Goal: Transaction & Acquisition: Obtain resource

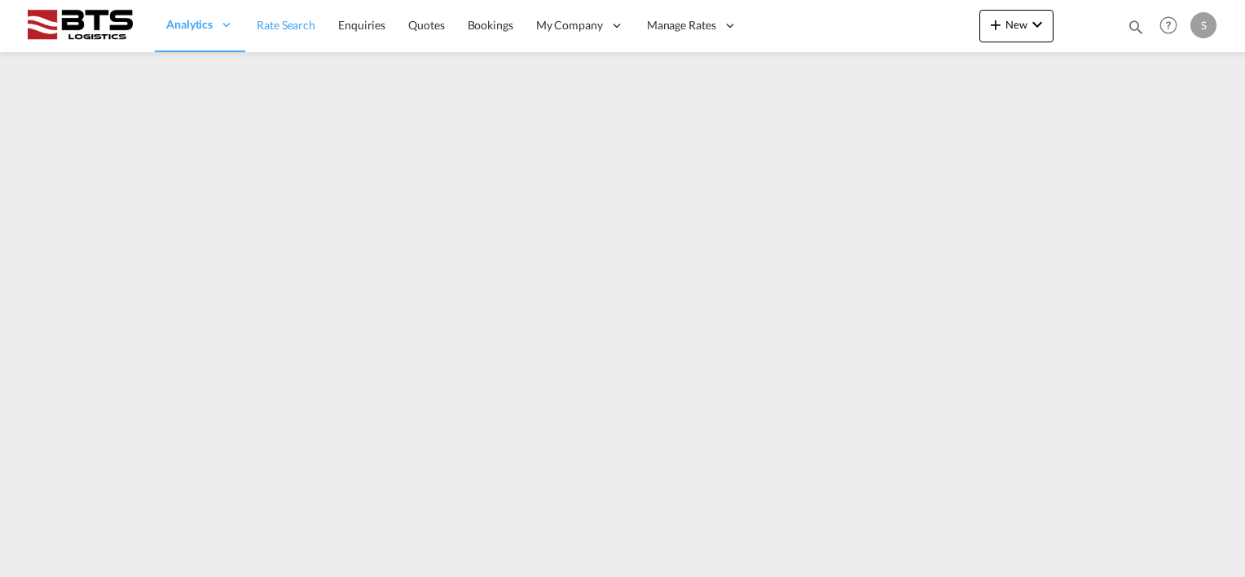
click at [279, 30] on span "Rate Search" at bounding box center [286, 25] width 59 height 14
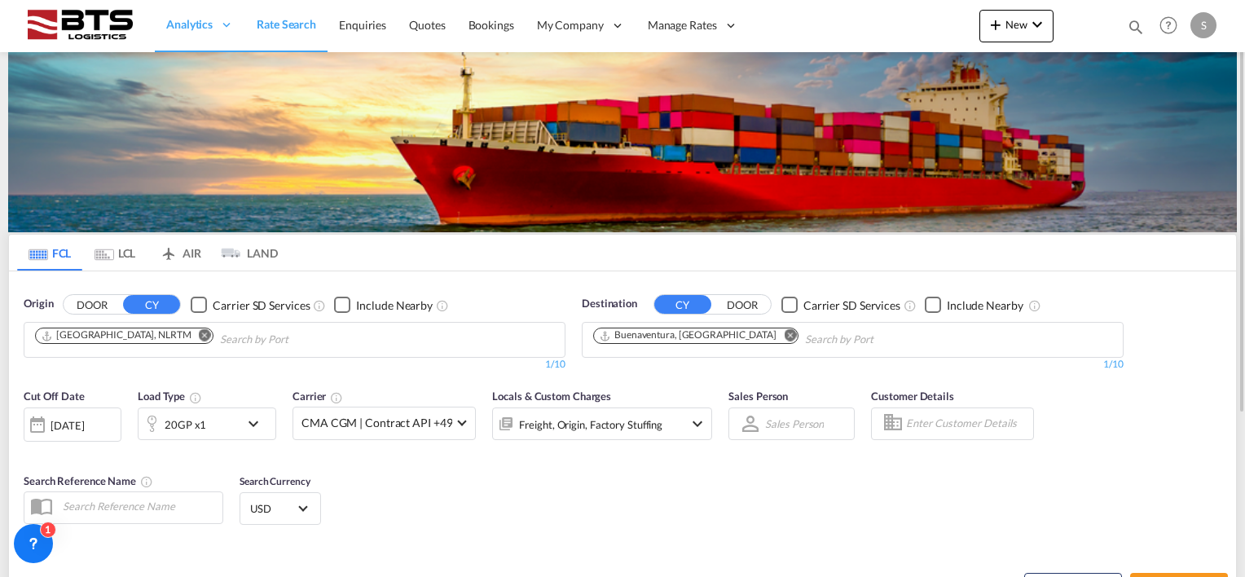
click at [784, 332] on md-icon "Remove" at bounding box center [790, 335] width 12 height 12
click at [692, 339] on body "Analytics Reports Dashboard Rate Search Enquiries Quotes Bookings" at bounding box center [622, 288] width 1245 height 577
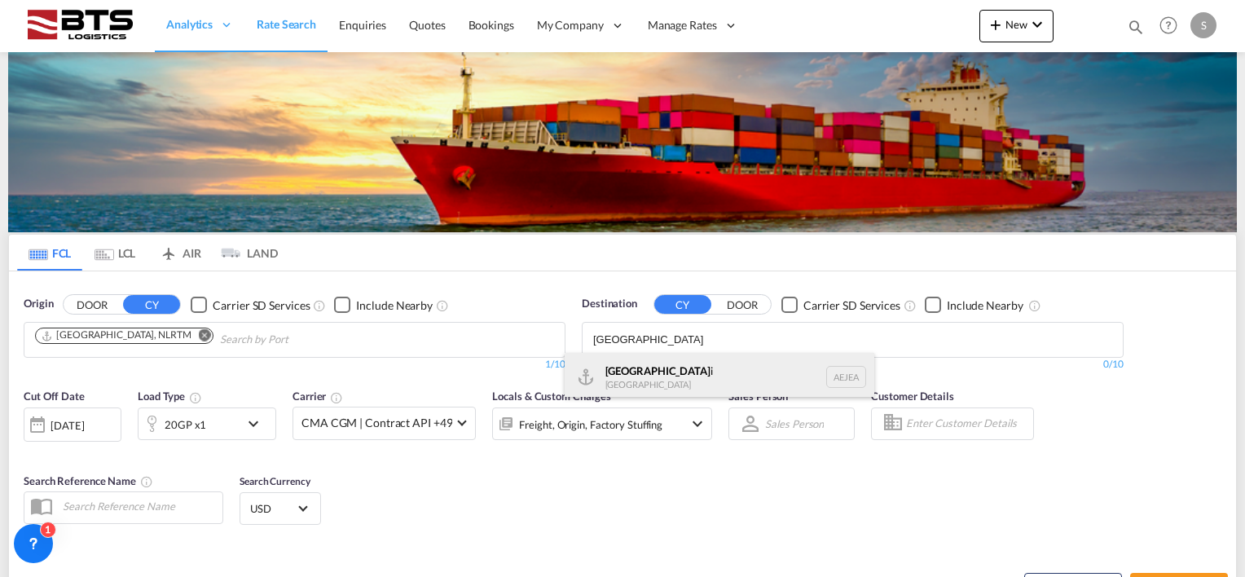
type input "[GEOGRAPHIC_DATA]"
click at [650, 366] on div "[GEOGRAPHIC_DATA] [GEOGRAPHIC_DATA]" at bounding box center [720, 377] width 310 height 49
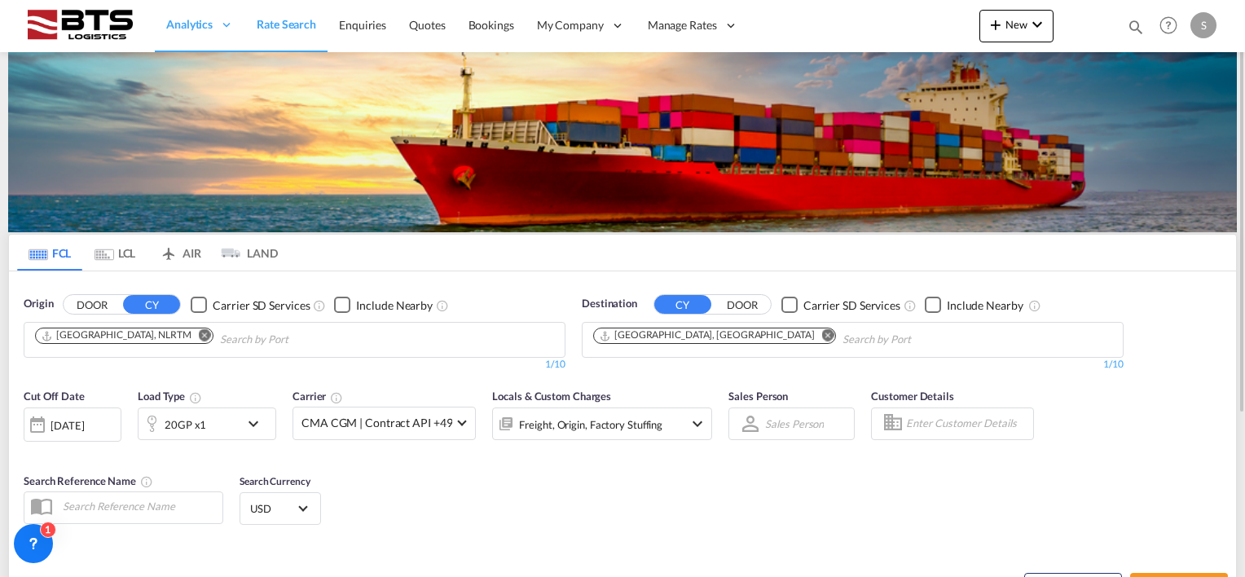
click at [248, 420] on md-icon "icon-chevron-down" at bounding box center [258, 424] width 28 height 20
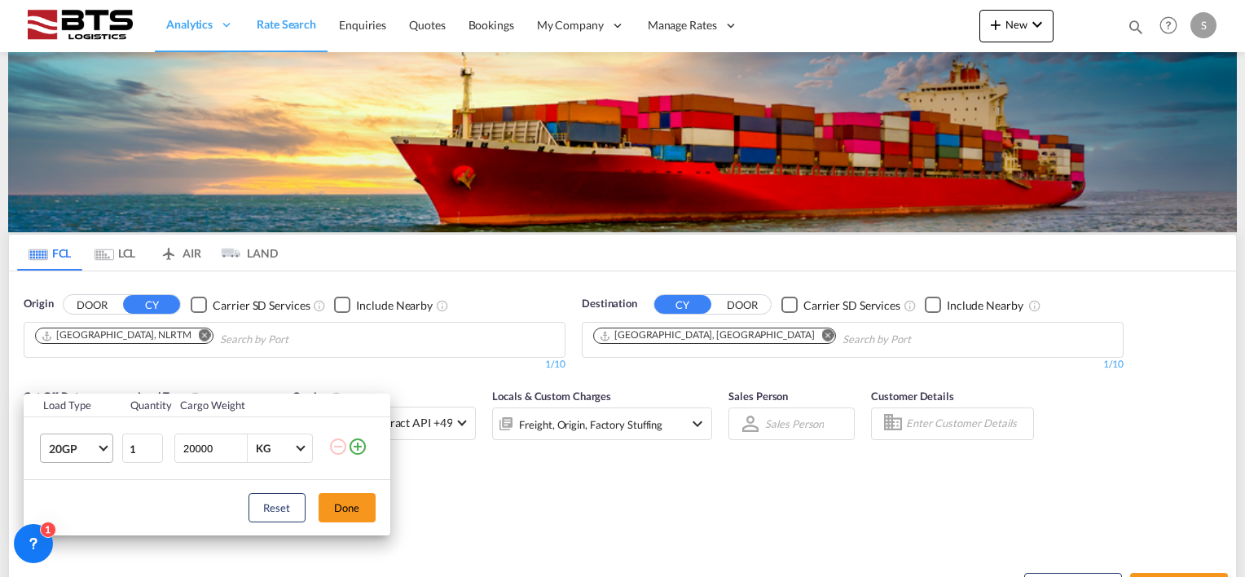
click at [104, 447] on span "Choose: \a20GP" at bounding box center [103, 446] width 9 height 9
click at [65, 456] on div "40HC" at bounding box center [63, 459] width 30 height 16
click at [349, 495] on button "Done" at bounding box center [347, 507] width 57 height 29
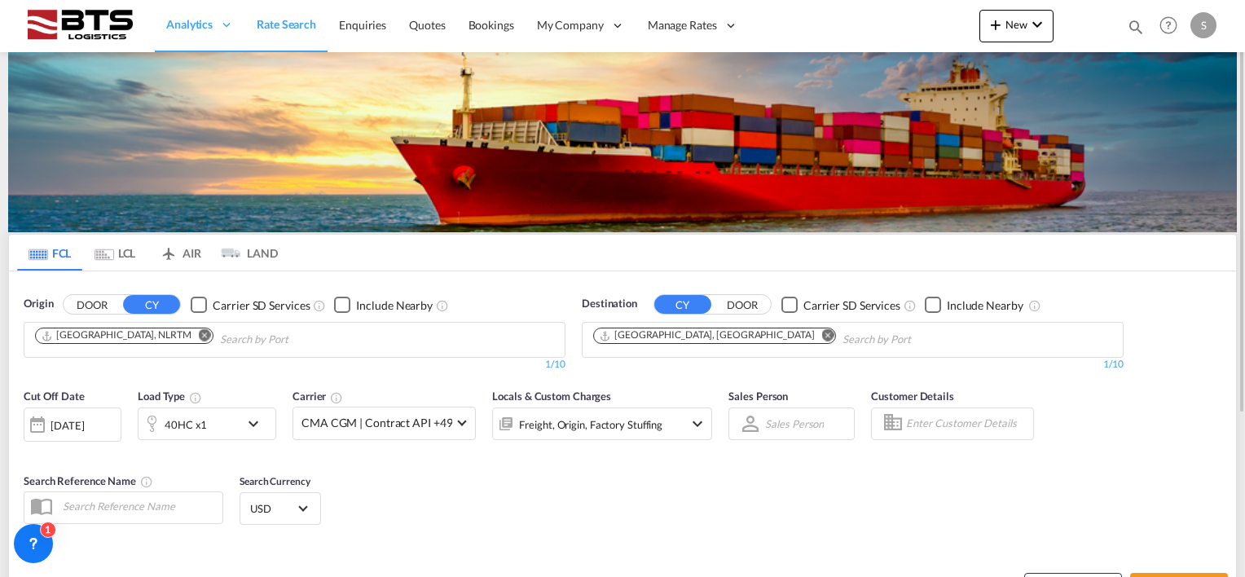
click at [554, 454] on div "Locals & Custom Charges Freight, Origin, Factory Stuffing" at bounding box center [602, 422] width 220 height 68
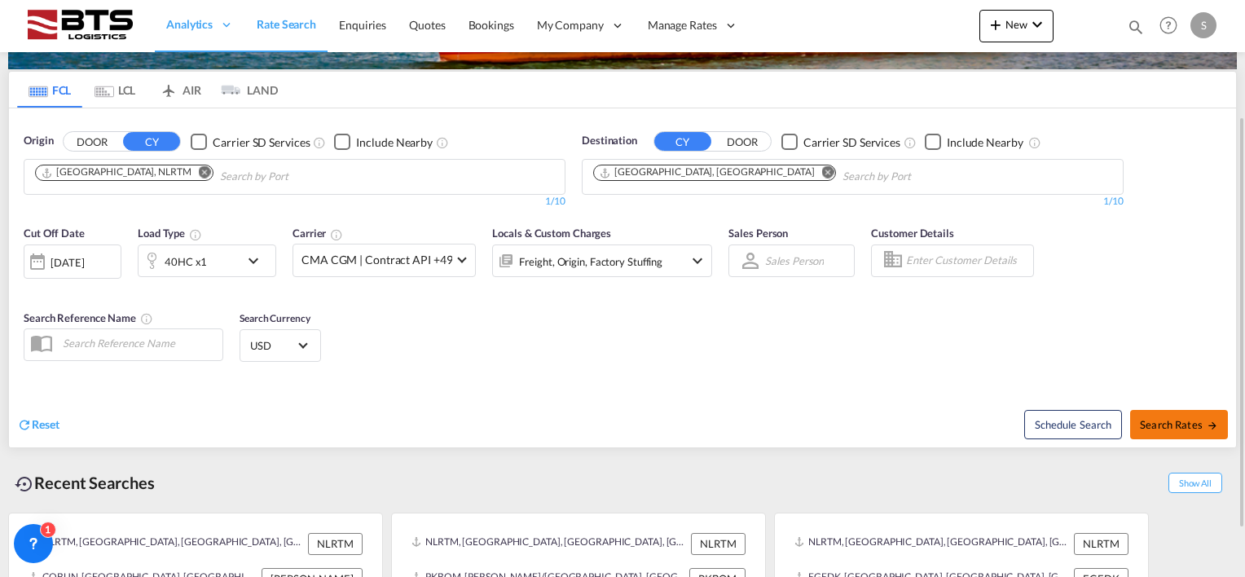
click at [1159, 420] on span "Search Rates" at bounding box center [1179, 424] width 78 height 13
type input "NLRTM to AEJEA / [DATE]"
